Goal: Transaction & Acquisition: Purchase product/service

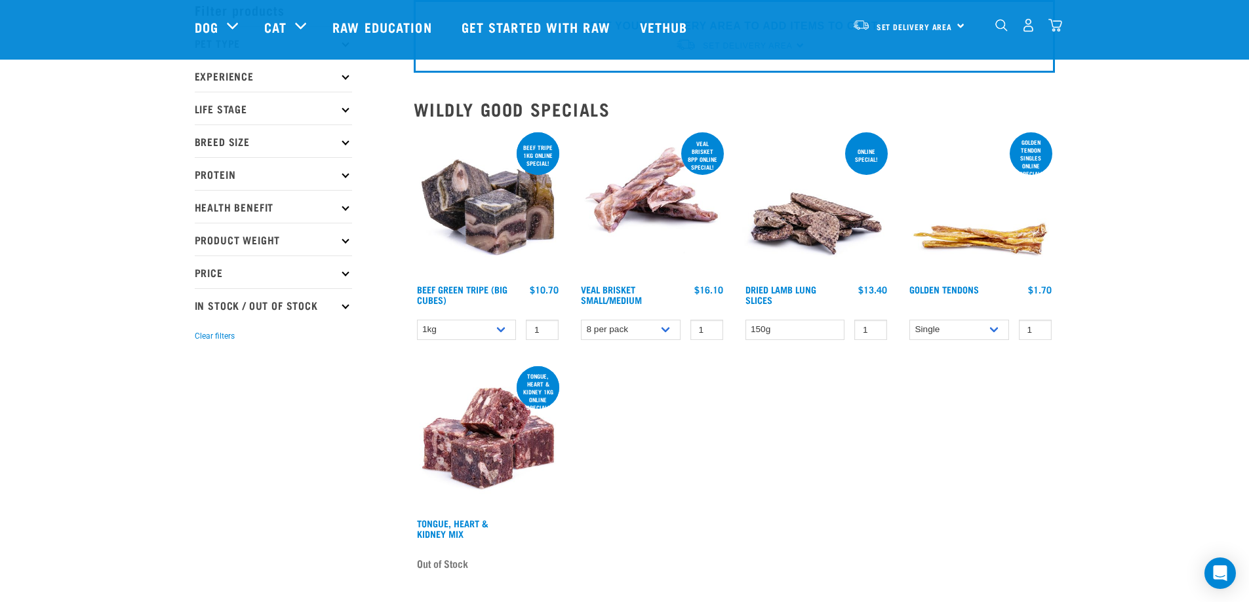
scroll to position [66, 0]
click at [986, 332] on select "Single 10 per pack 25 per pack" at bounding box center [959, 331] width 100 height 20
click at [909, 321] on select "Single 10 per pack 25 per pack" at bounding box center [959, 331] width 100 height 20
click at [973, 328] on select "Single 10 per pack 25 per pack" at bounding box center [959, 331] width 100 height 20
click at [909, 321] on select "Single 10 per pack 25 per pack" at bounding box center [959, 331] width 100 height 20
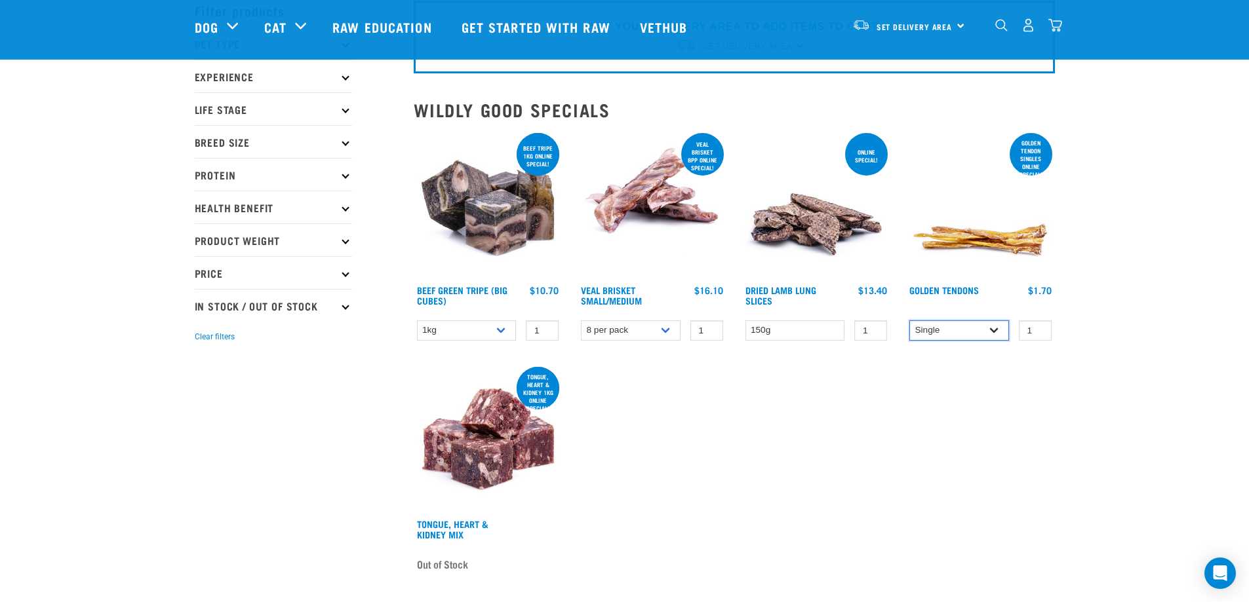
click at [985, 323] on select "Single 10 per pack 25 per pack" at bounding box center [959, 331] width 100 height 20
click at [909, 321] on select "Single 10 per pack 25 per pack" at bounding box center [959, 331] width 100 height 20
click at [957, 323] on select "Single 10 per pack 25 per pack" at bounding box center [959, 331] width 100 height 20
select select "248515"
click at [909, 321] on select "Single 10 per pack 25 per pack" at bounding box center [959, 331] width 100 height 20
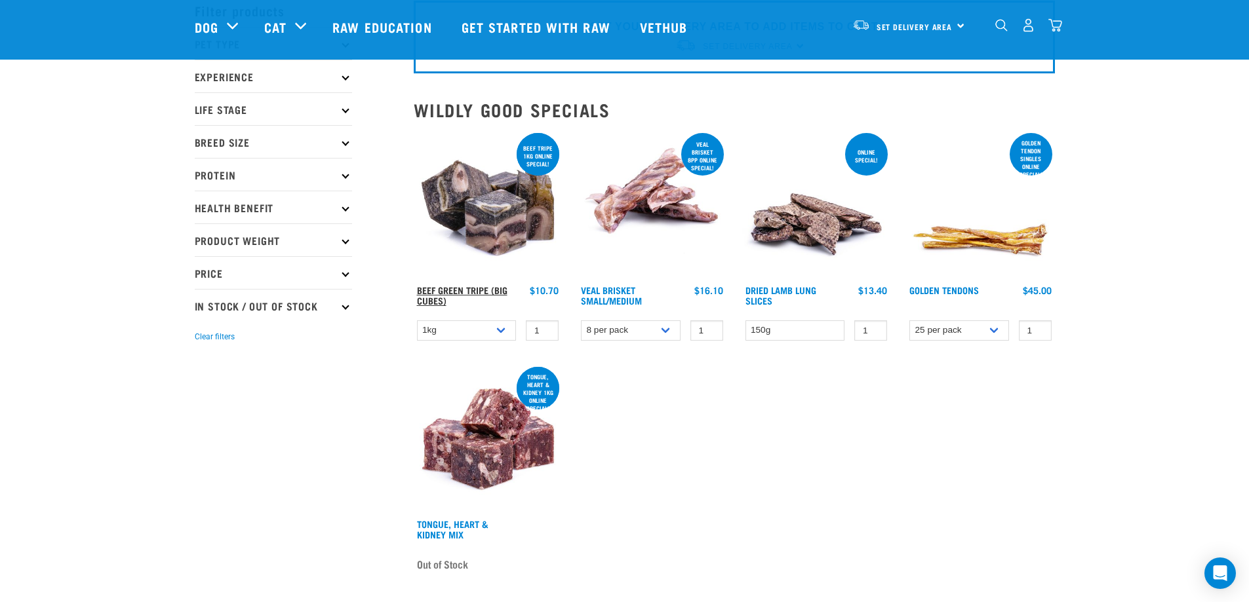
click at [502, 288] on link "Beef Green Tripe (Big Cubes)" at bounding box center [462, 295] width 90 height 15
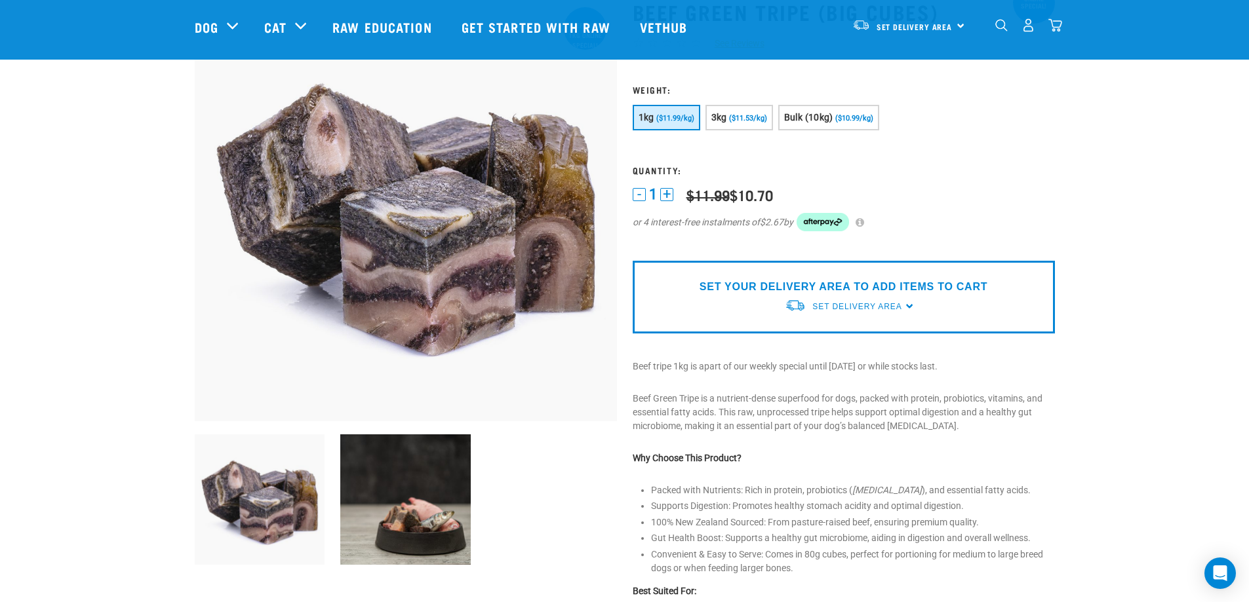
scroll to position [131, 0]
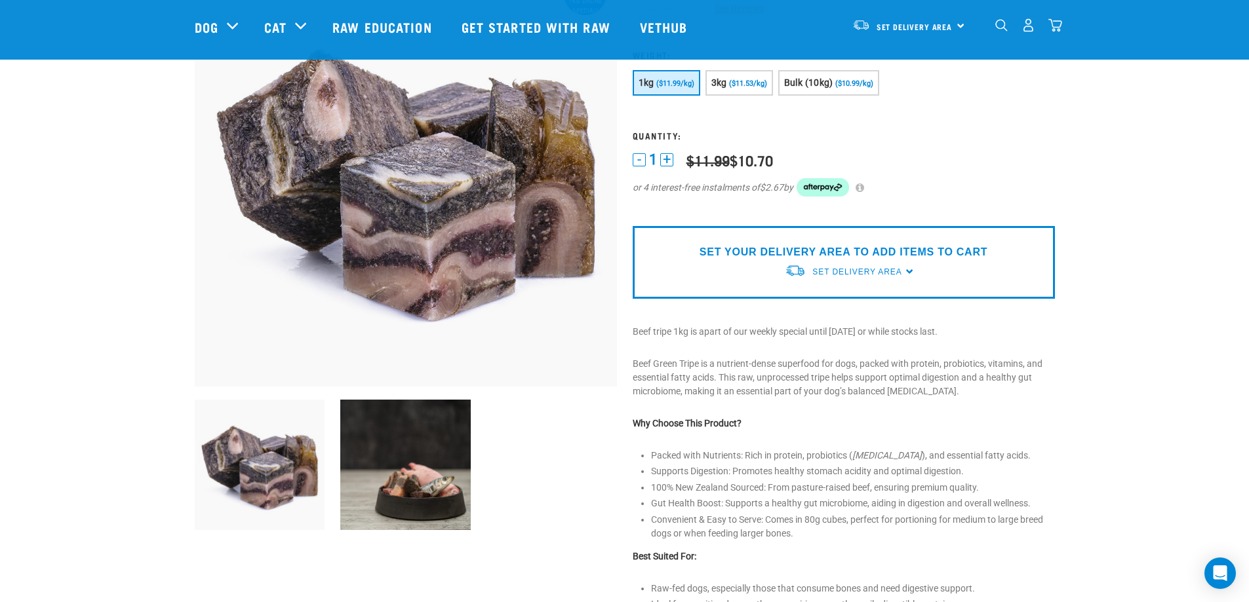
click at [457, 487] on img at bounding box center [405, 465] width 130 height 130
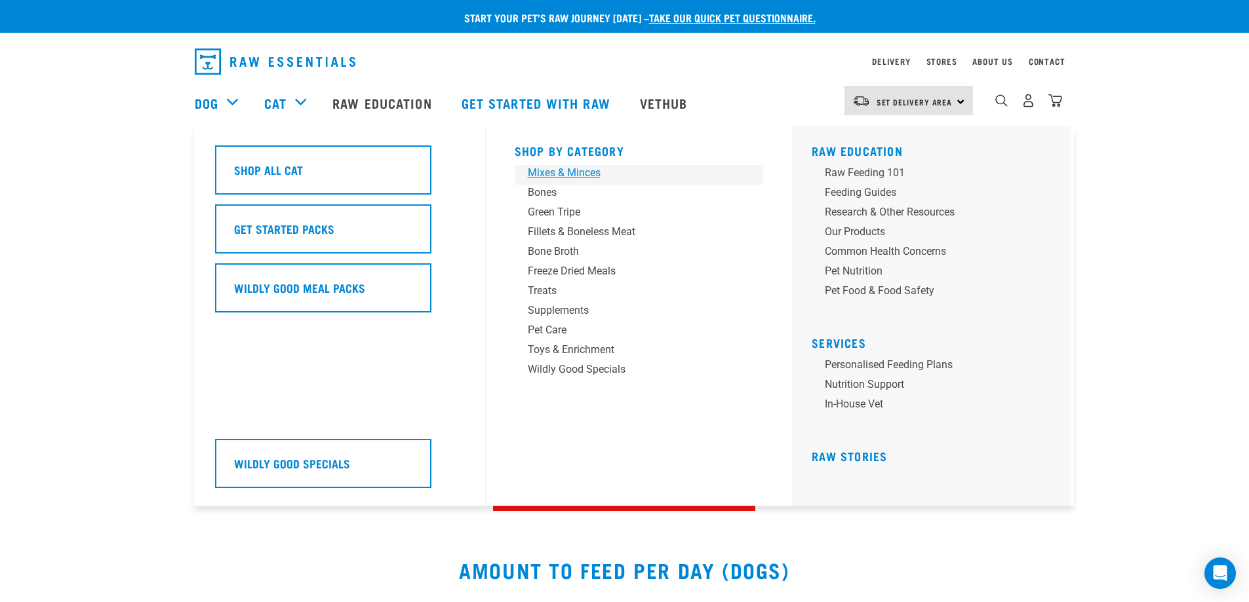
click at [572, 179] on div "Mixes & Minces" at bounding box center [630, 173] width 205 height 16
